Goal: Task Accomplishment & Management: Manage account settings

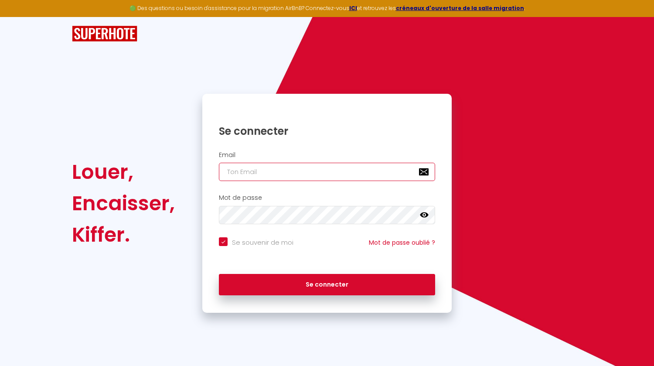
type input "[PERSON_NAME][EMAIL_ADDRESS][DOMAIN_NAME]"
click at [424, 213] on icon at bounding box center [424, 214] width 9 height 5
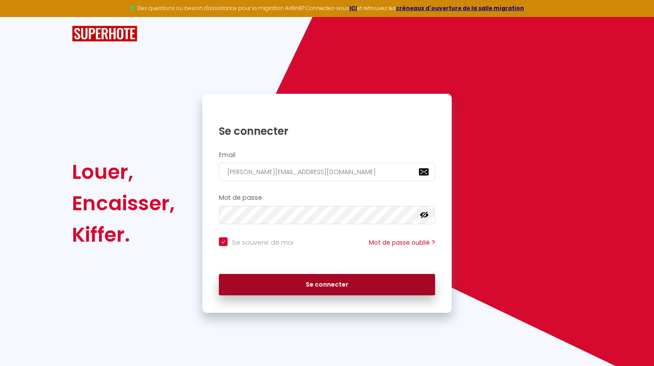
click at [332, 251] on button "Se connecter" at bounding box center [327, 285] width 216 height 22
checkbox input "true"
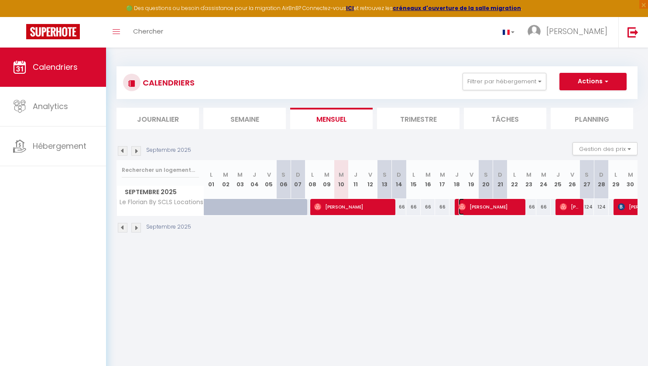
click at [488, 205] on span "[PERSON_NAME]" at bounding box center [489, 206] width 62 height 17
select select "OK"
select select "0"
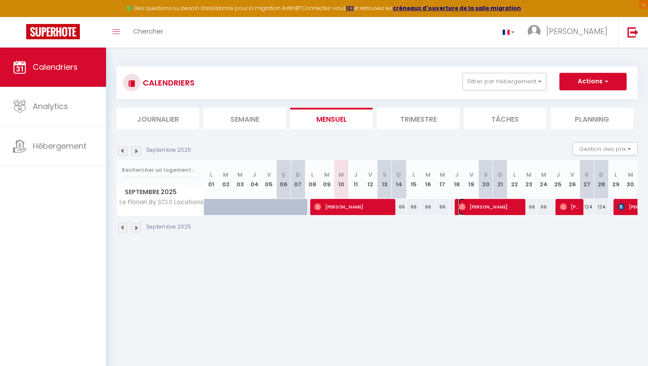
select select "1"
select select
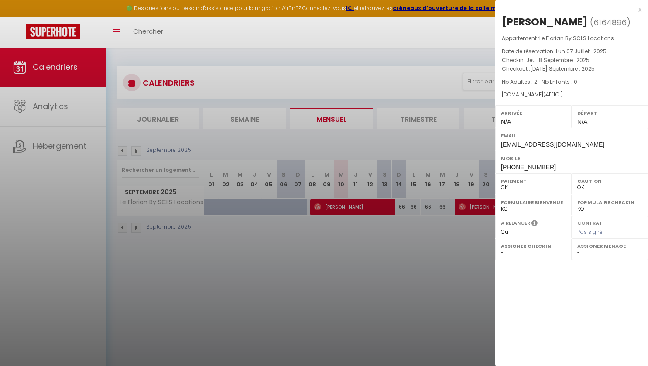
click at [375, 204] on div at bounding box center [324, 183] width 648 height 366
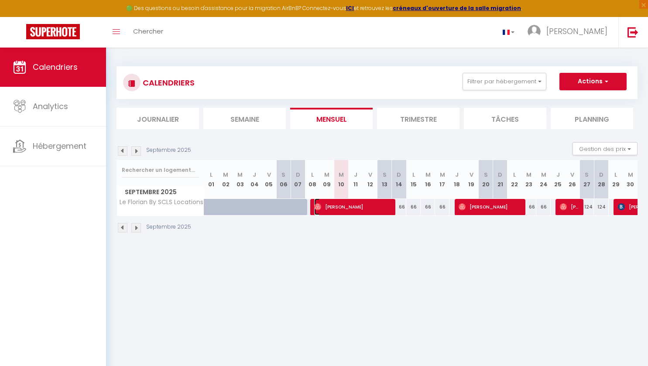
click at [375, 204] on span "[PERSON_NAME]" at bounding box center [352, 206] width 77 height 17
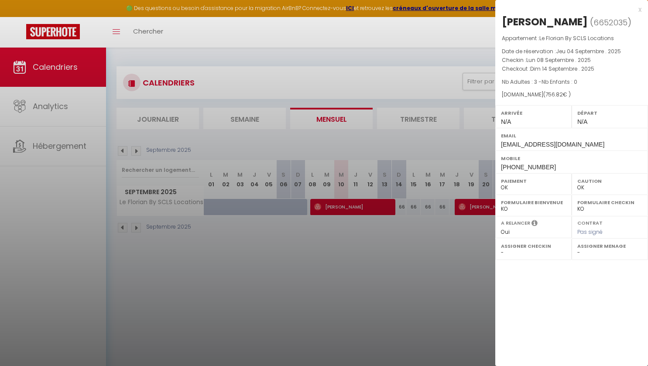
click at [423, 251] on div at bounding box center [324, 183] width 648 height 366
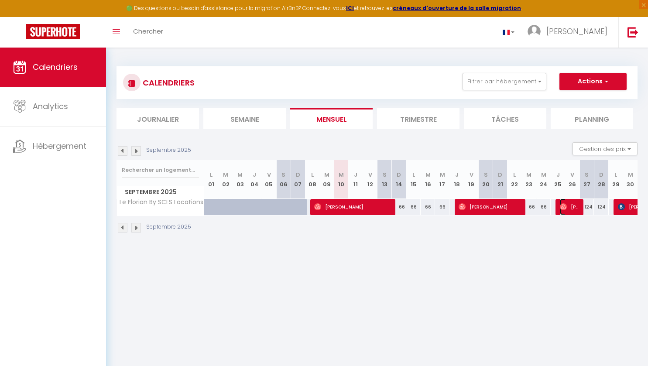
click at [571, 207] on span "[PERSON_NAME]" at bounding box center [569, 206] width 19 height 17
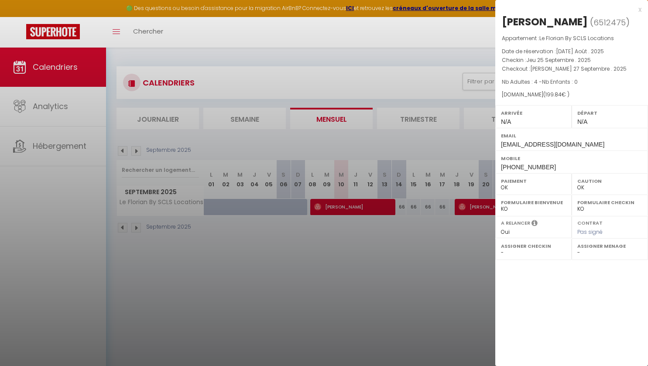
click at [417, 251] on div at bounding box center [324, 183] width 648 height 366
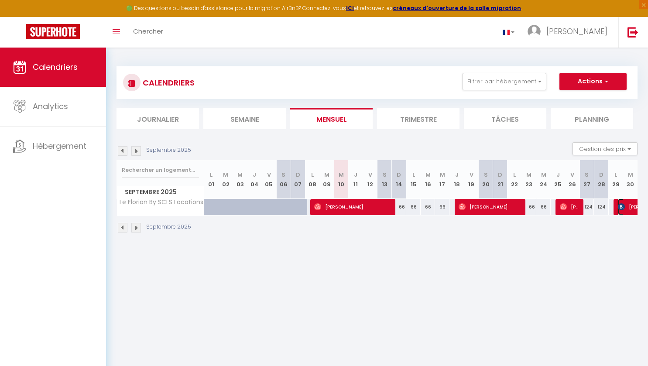
click at [628, 205] on span "[PERSON_NAME]" at bounding box center [658, 206] width 80 height 17
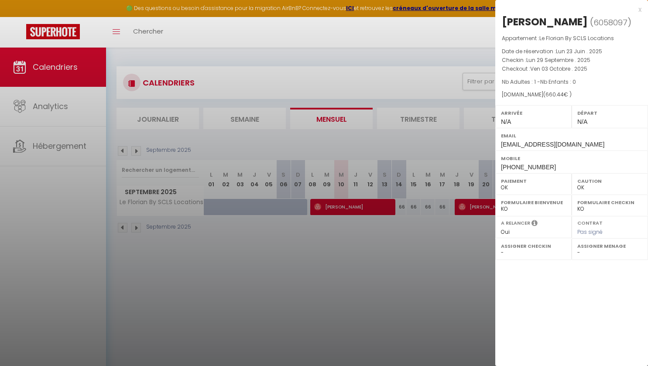
click at [407, 251] on div at bounding box center [324, 183] width 648 height 366
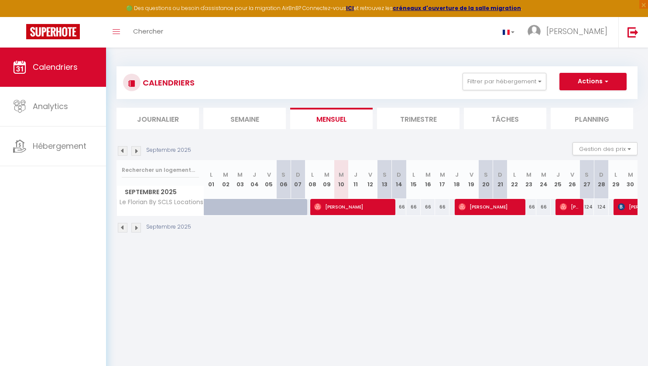
click at [136, 150] on img at bounding box center [136, 151] width 10 height 10
select select "0"
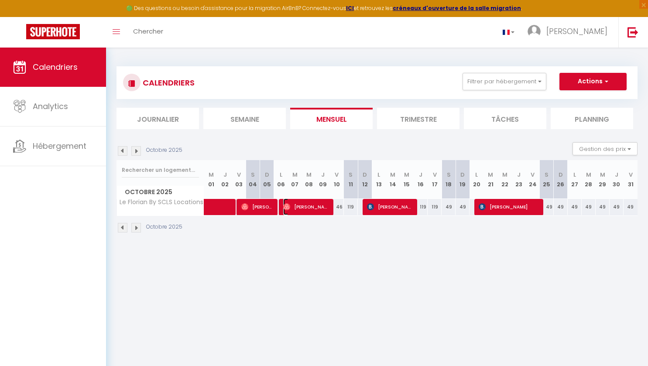
click at [296, 205] on span "[PERSON_NAME]" at bounding box center [306, 206] width 47 height 17
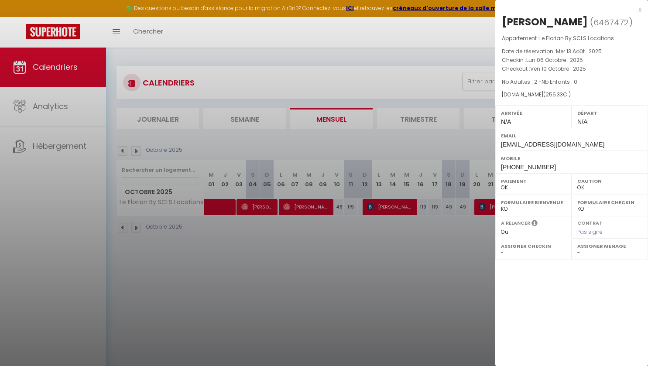
click at [383, 205] on div at bounding box center [324, 183] width 648 height 366
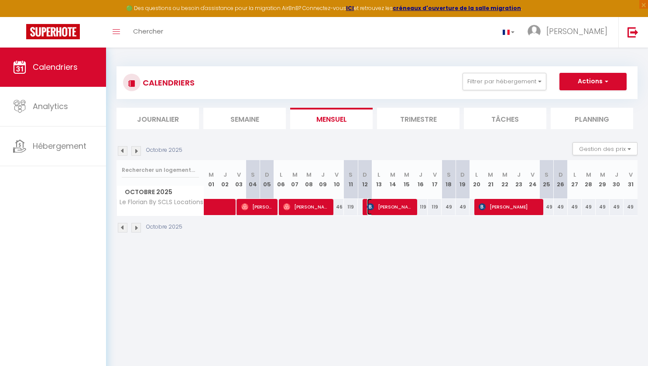
click at [383, 205] on span "[PERSON_NAME]" at bounding box center [390, 206] width 47 height 17
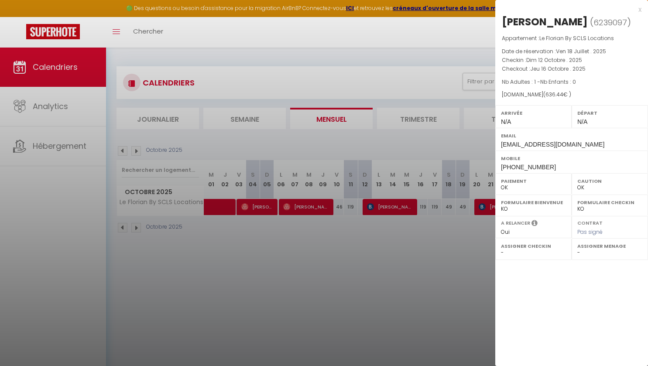
click at [390, 243] on div at bounding box center [324, 183] width 648 height 366
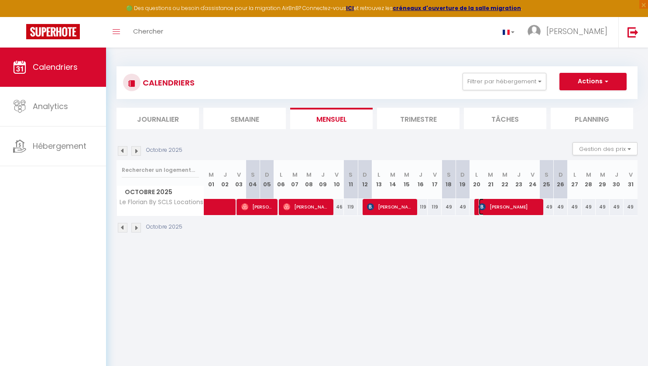
click at [493, 204] on span "[PERSON_NAME]" at bounding box center [509, 206] width 61 height 17
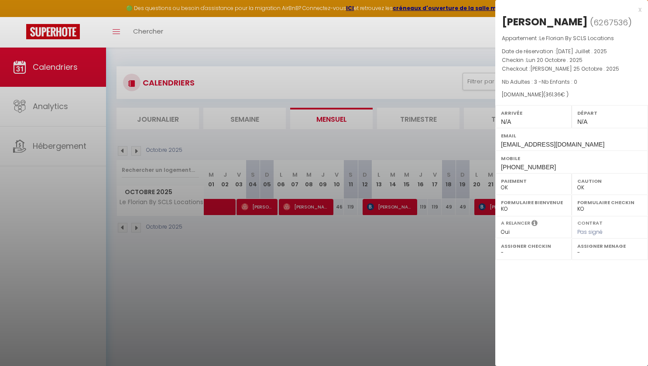
click at [460, 251] on div at bounding box center [324, 183] width 648 height 366
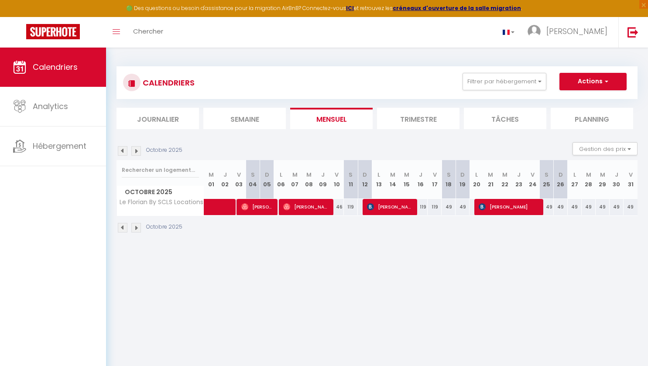
click at [136, 150] on img at bounding box center [136, 151] width 10 height 10
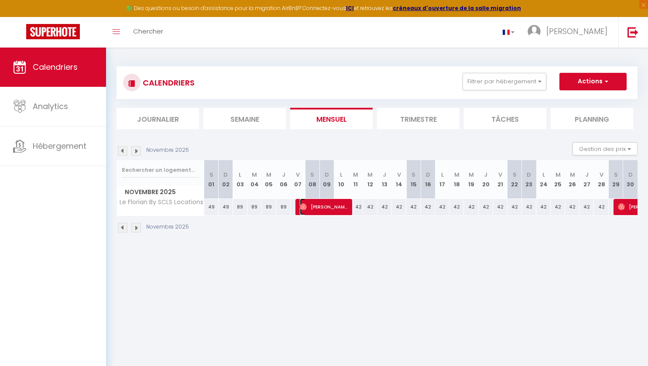
click at [328, 207] on span "[PERSON_NAME]" at bounding box center [324, 206] width 48 height 17
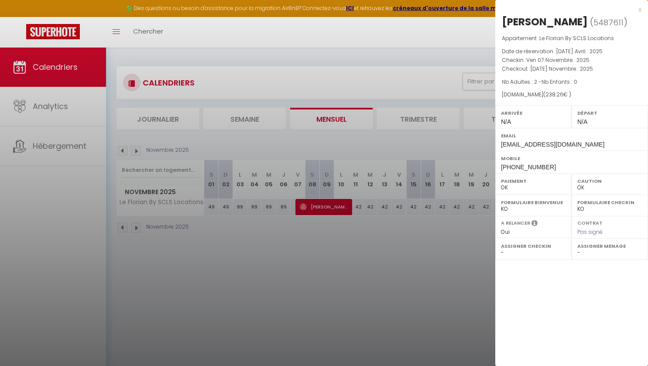
click at [322, 250] on div at bounding box center [324, 183] width 648 height 366
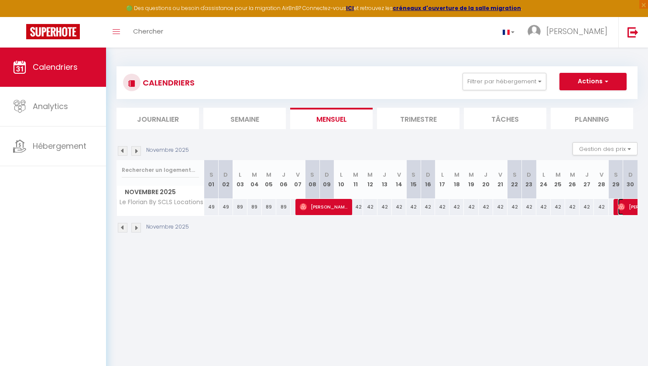
click at [624, 203] on img at bounding box center [621, 206] width 7 height 7
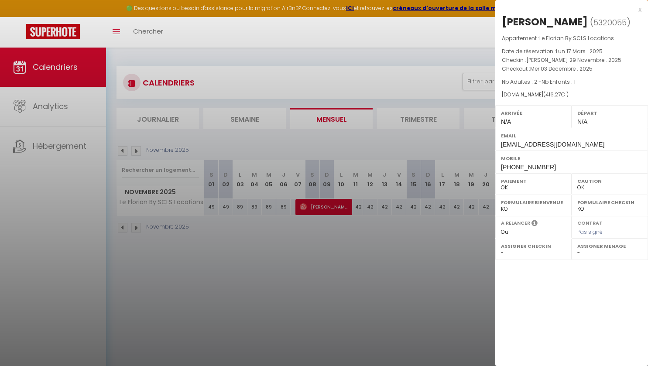
click at [483, 251] on div at bounding box center [324, 183] width 648 height 366
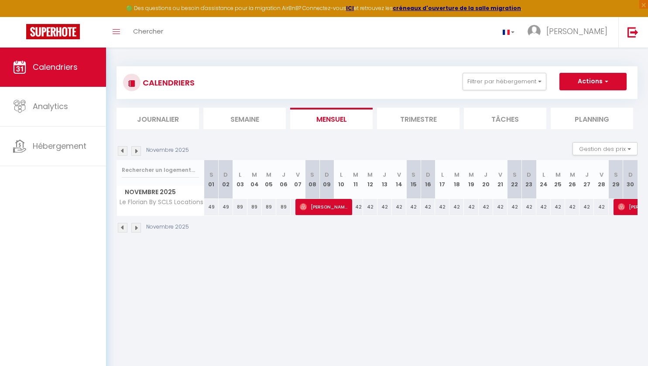
click at [121, 151] on img at bounding box center [123, 151] width 10 height 10
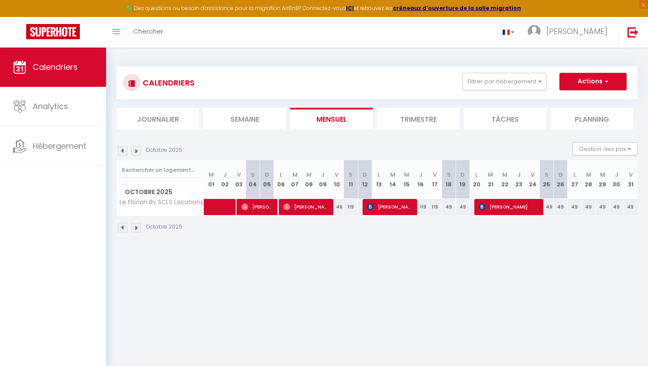
click at [121, 151] on img at bounding box center [123, 151] width 10 height 10
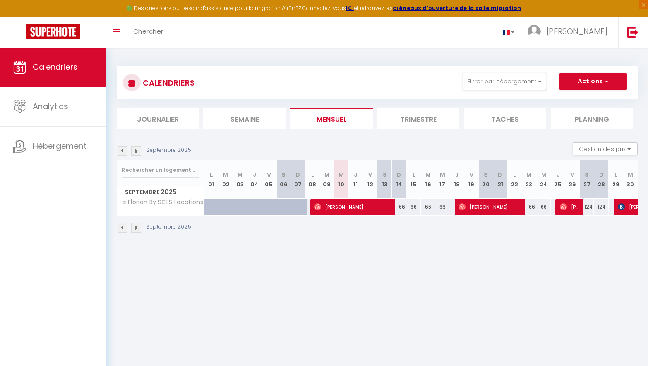
click at [136, 152] on img at bounding box center [136, 151] width 10 height 10
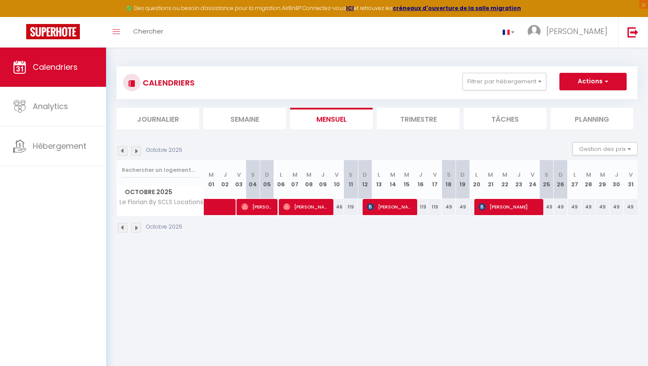
click at [139, 150] on img at bounding box center [136, 151] width 10 height 10
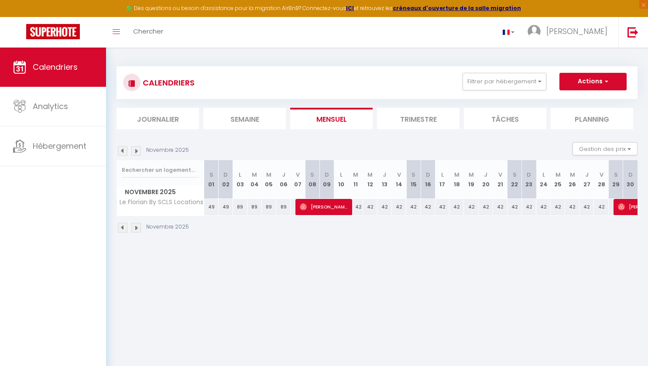
click at [196, 251] on body "🟢 Des questions ou besoin d'assistance pour la migration AirBnB? Connectez-vous…" at bounding box center [324, 231] width 648 height 366
click at [642, 3] on span "×" at bounding box center [643, 4] width 9 height 9
